Goal: Find specific page/section: Find specific page/section

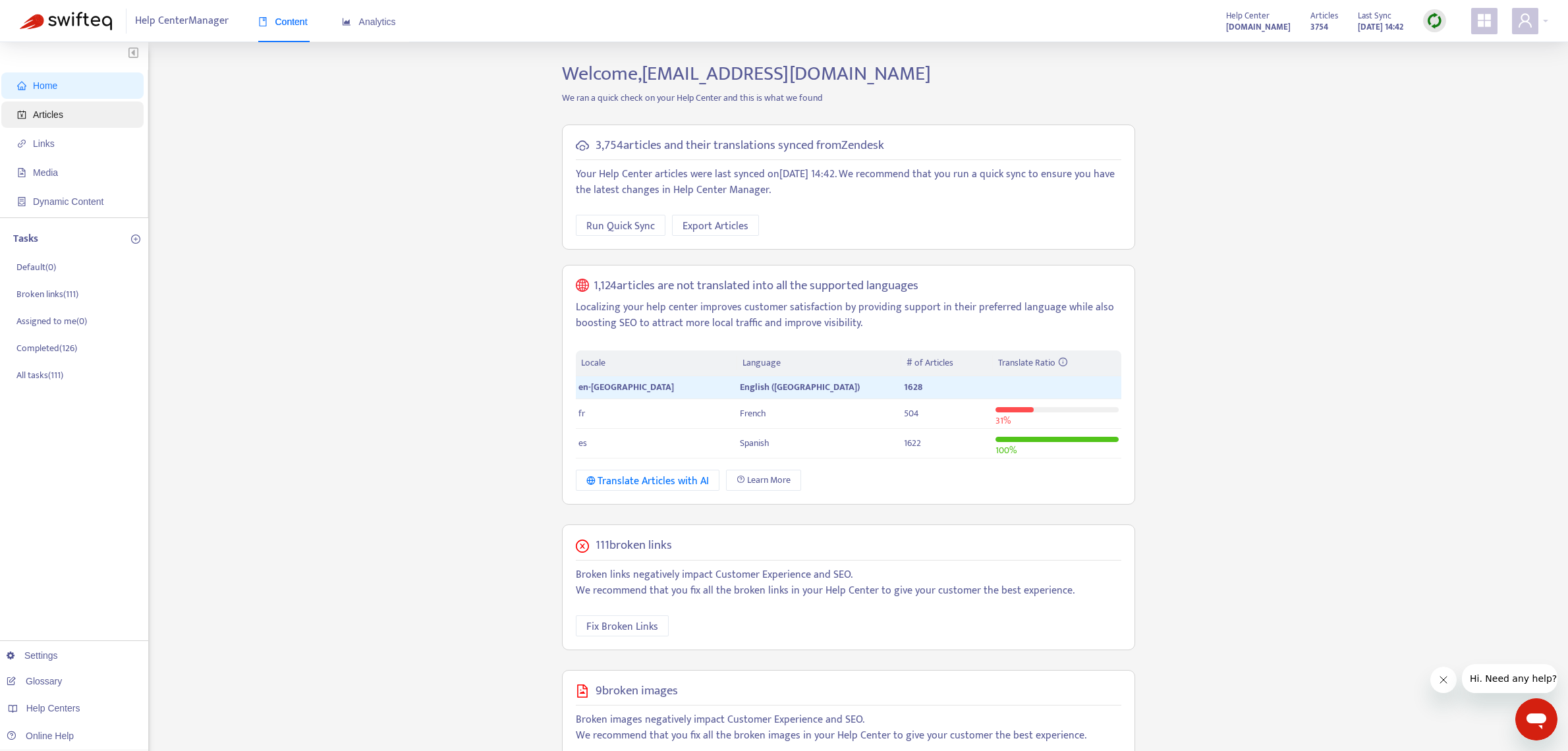
click at [80, 108] on span "Articles" at bounding box center [75, 115] width 116 height 26
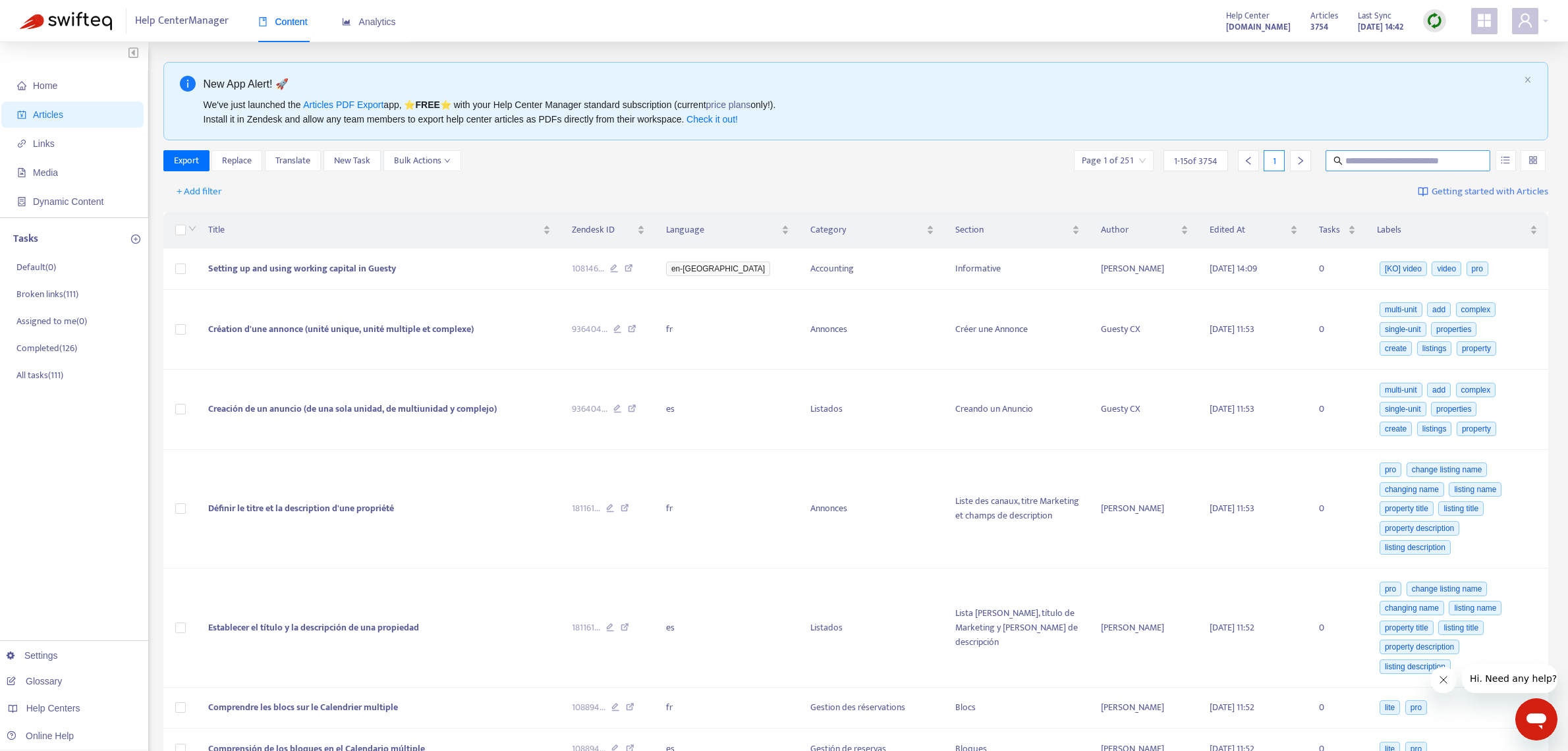
click at [1388, 159] on input "text" at bounding box center [1409, 160] width 126 height 14
click at [1501, 165] on button "button" at bounding box center [1506, 160] width 21 height 21
click at [1462, 219] on span "Match Case" at bounding box center [1447, 219] width 56 height 14
click at [1436, 203] on span "Match Exact Phrase" at bounding box center [1462, 205] width 86 height 14
click at [1397, 158] on input "********" at bounding box center [1409, 160] width 126 height 14
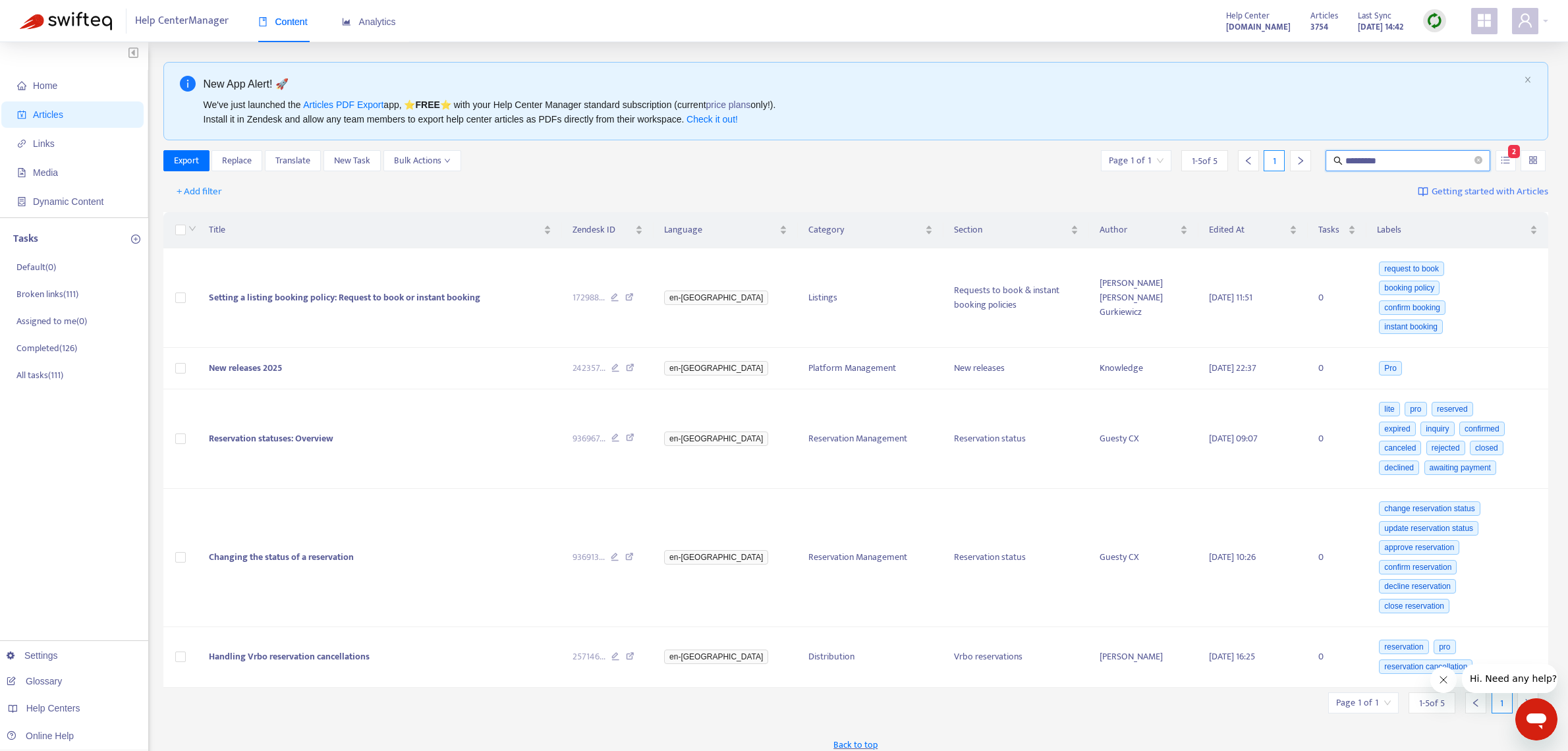
type input "********"
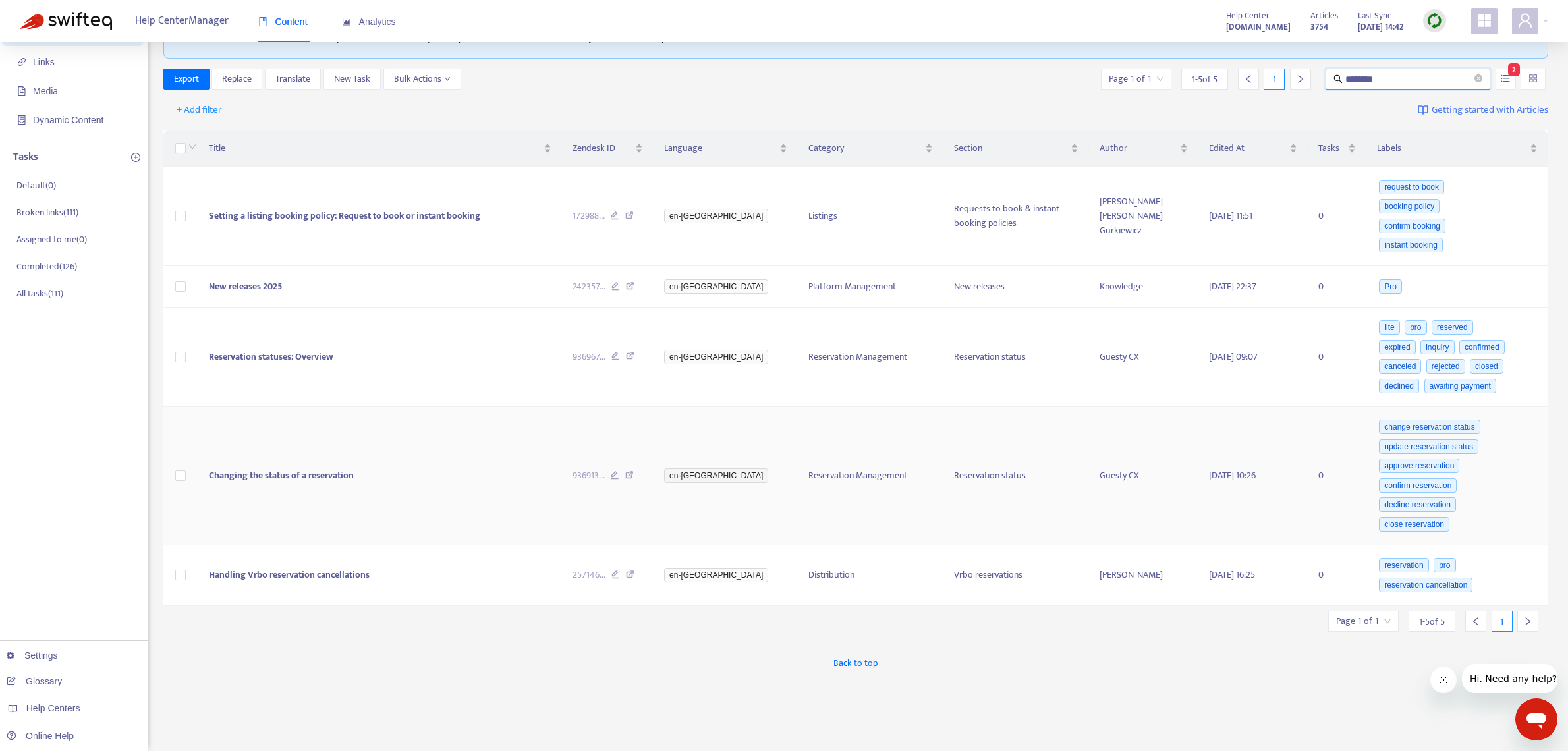
click at [634, 483] on icon at bounding box center [630, 477] width 8 height 12
click at [634, 363] on icon at bounding box center [630, 357] width 8 height 12
click at [643, 483] on div "936913 ..." at bounding box center [608, 475] width 71 height 14
click at [634, 483] on icon at bounding box center [630, 477] width 8 height 12
click at [634, 582] on icon at bounding box center [630, 576] width 8 height 12
